Goal: Information Seeking & Learning: Learn about a topic

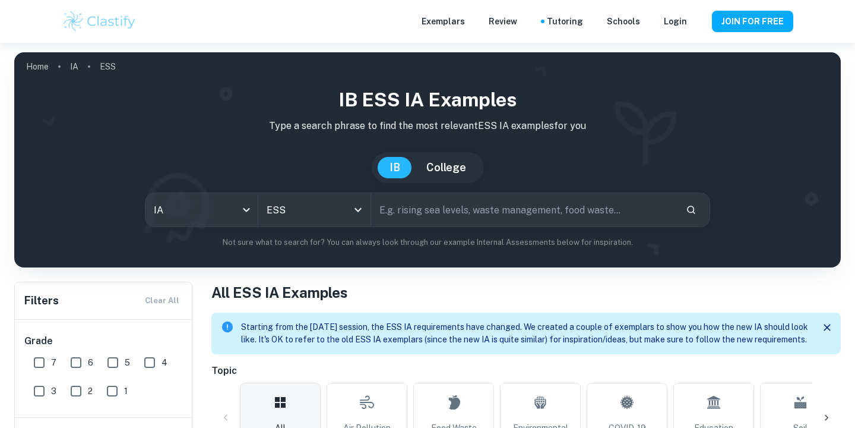
scroll to position [420, 0]
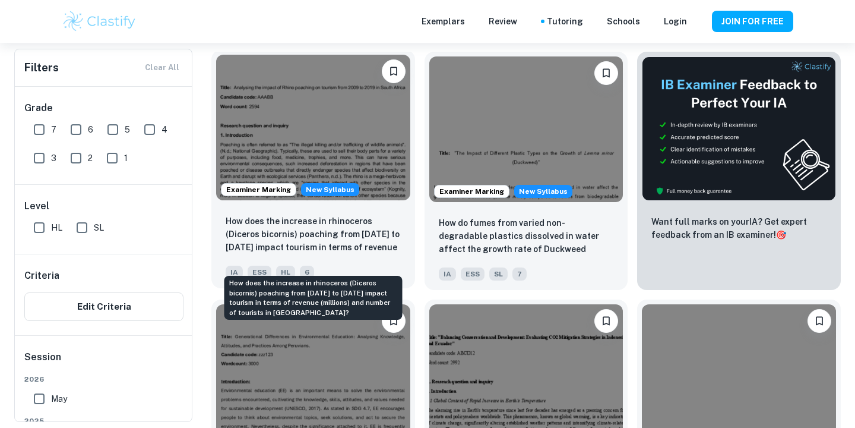
click at [333, 248] on p "How does the increase in rhinoceros (Diceros bicornis) poaching from [DATE] to …" at bounding box center [313, 234] width 175 height 40
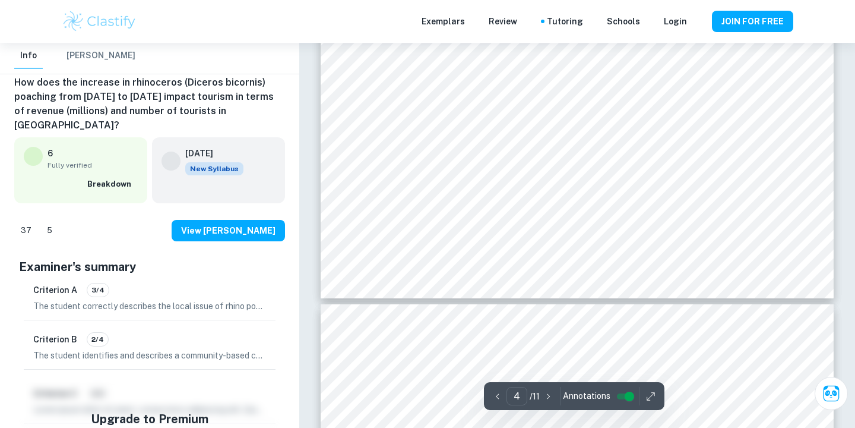
scroll to position [2103, 0]
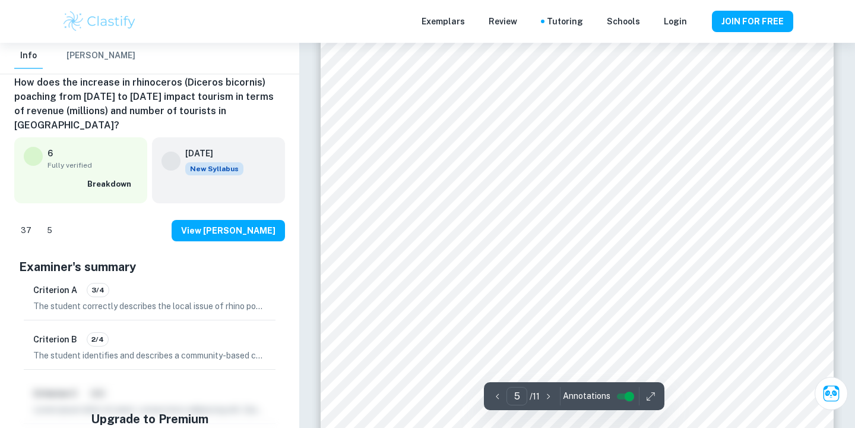
type input "4"
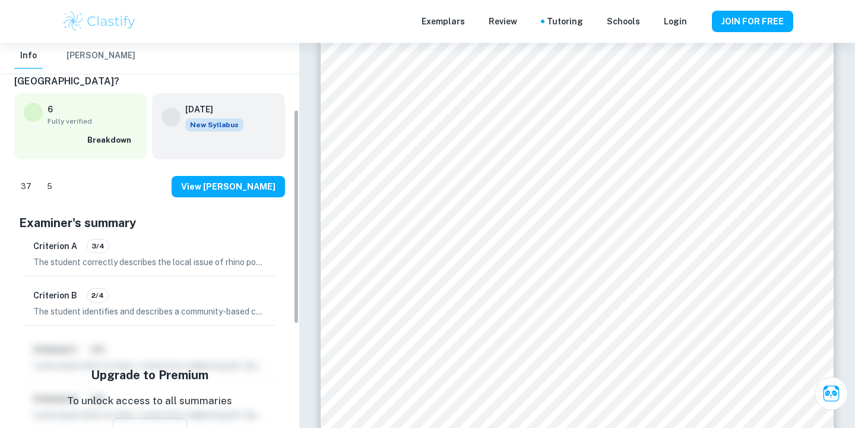
scroll to position [119, 0]
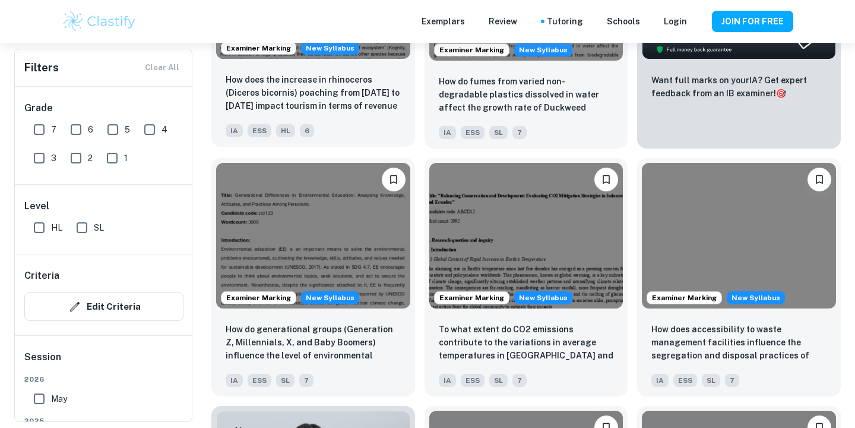
scroll to position [564, 0]
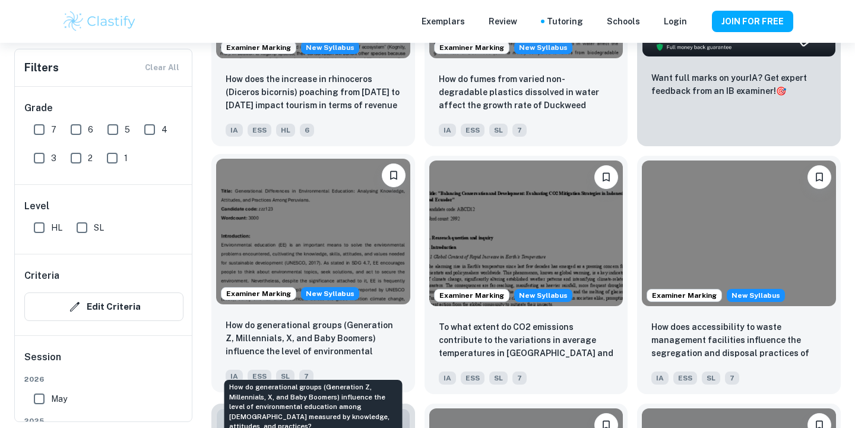
click at [312, 359] on p "How do generational groups (Generation Z, Millennials, X, and Baby Boomers) inf…" at bounding box center [313, 338] width 175 height 40
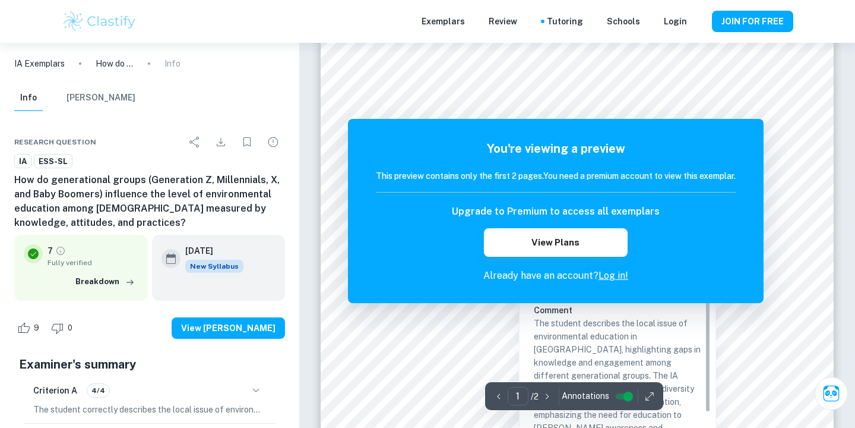
scroll to position [133, 0]
click at [735, 100] on div at bounding box center [578, 108] width 390 height 20
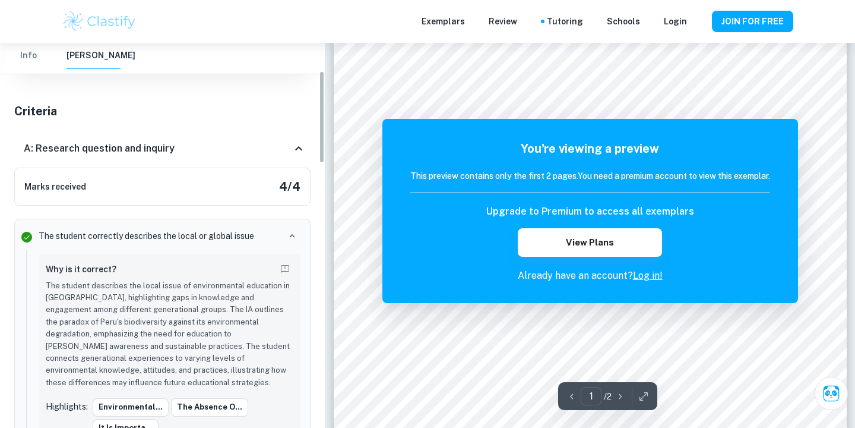
scroll to position [0, 0]
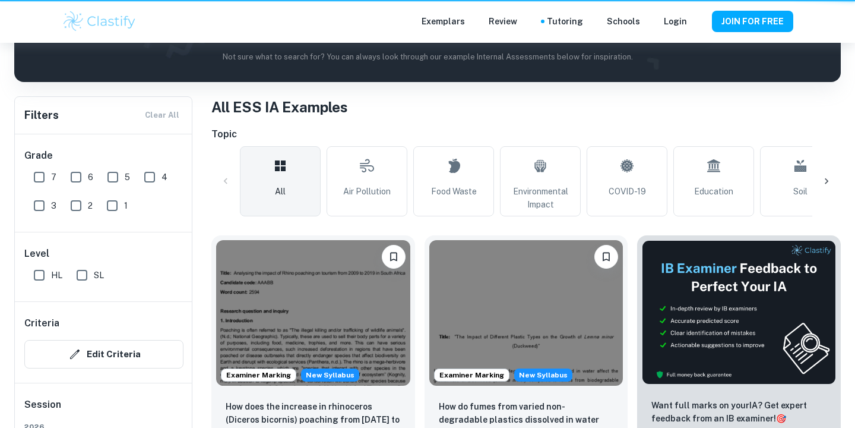
scroll to position [564, 0]
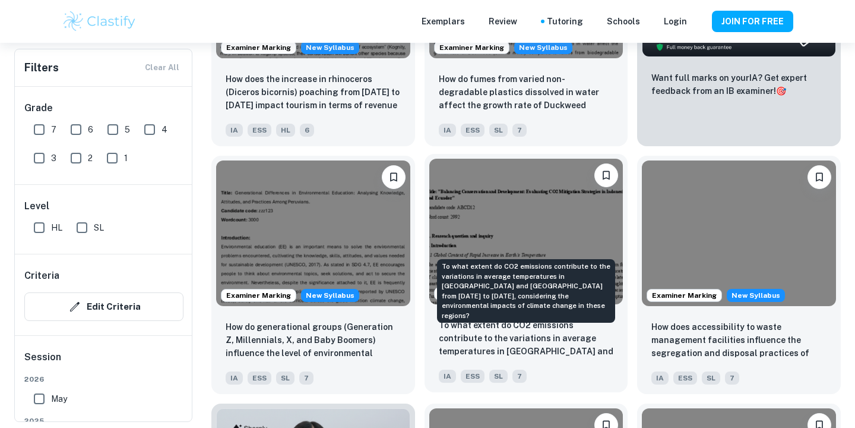
click at [491, 346] on p "To what extent do CO2 emissions contribute to the variations in average tempera…" at bounding box center [526, 338] width 175 height 40
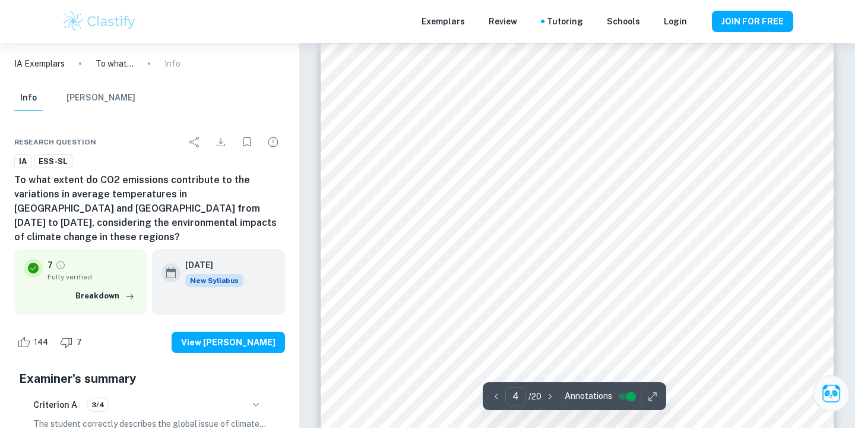
scroll to position [2189, 0]
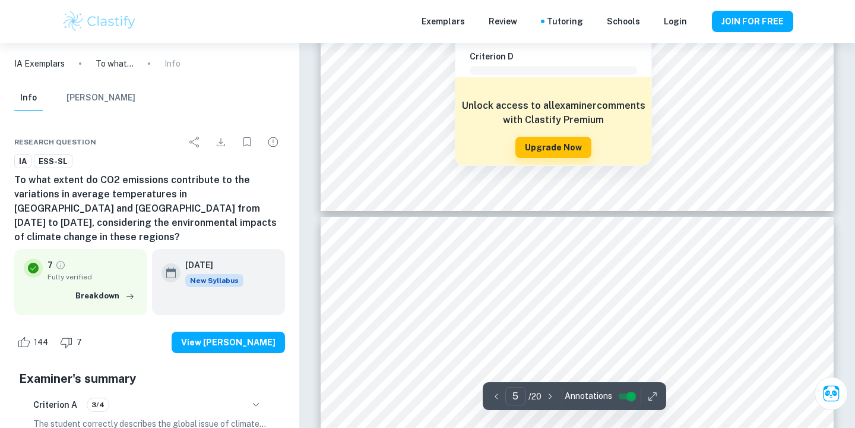
type input "4"
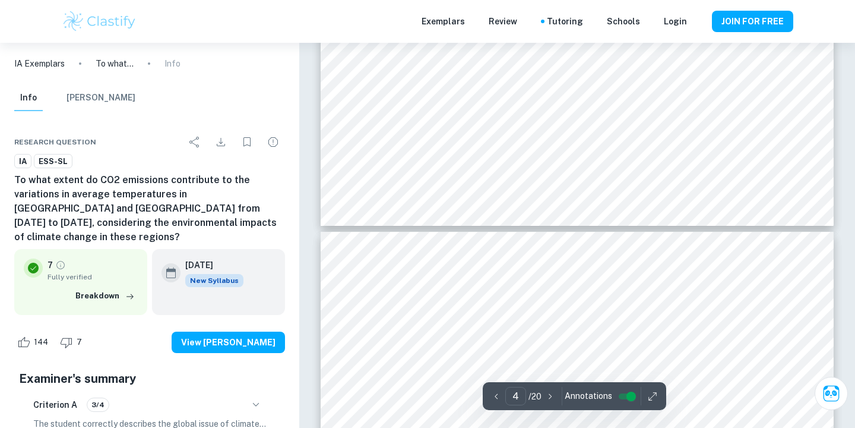
scroll to position [2665, 0]
